Goal: Find contact information: Find contact information

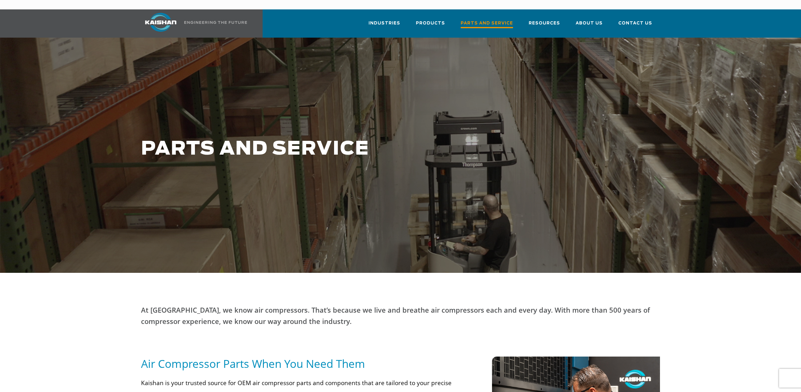
click at [491, 20] on span "Parts and Service" at bounding box center [487, 24] width 52 height 8
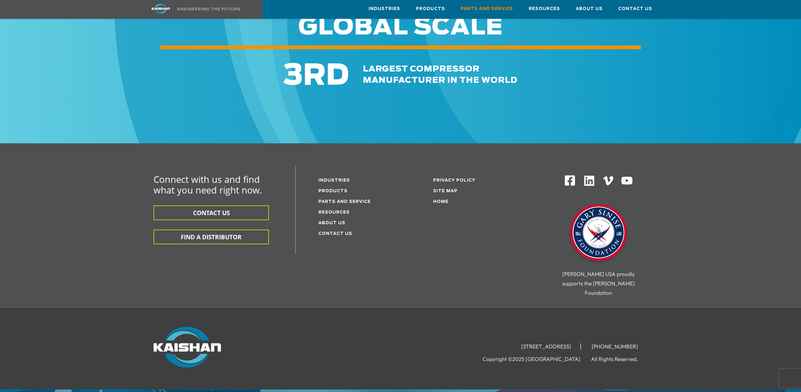
scroll to position [735, 0]
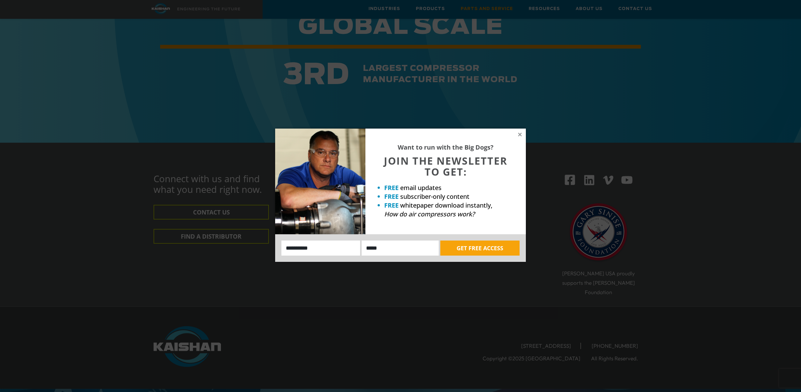
click at [711, 222] on div "Want to run with the Big Dogs? JOIN THE NEWSLETTER TO GET: FREE email updates F…" at bounding box center [400, 196] width 801 height 392
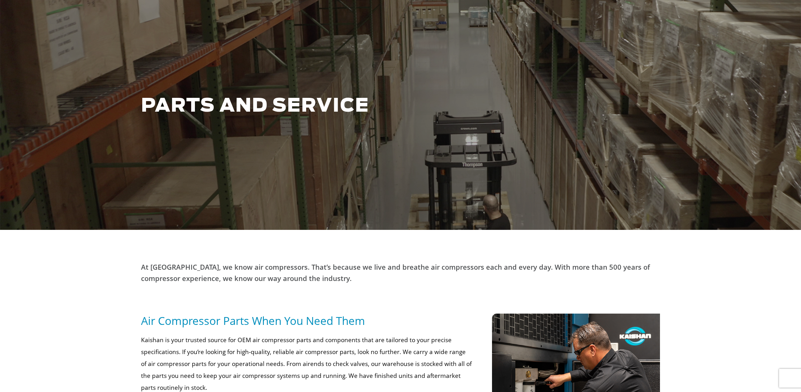
scroll to position [0, 0]
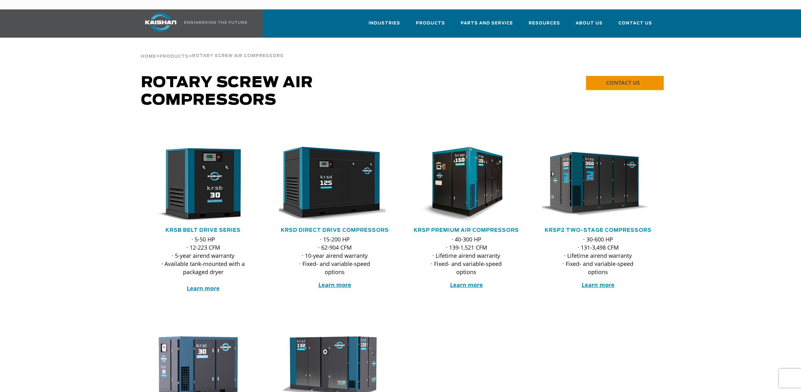
click at [602, 76] on link "CONTACT US" at bounding box center [625, 83] width 78 height 14
